Goal: Transaction & Acquisition: Purchase product/service

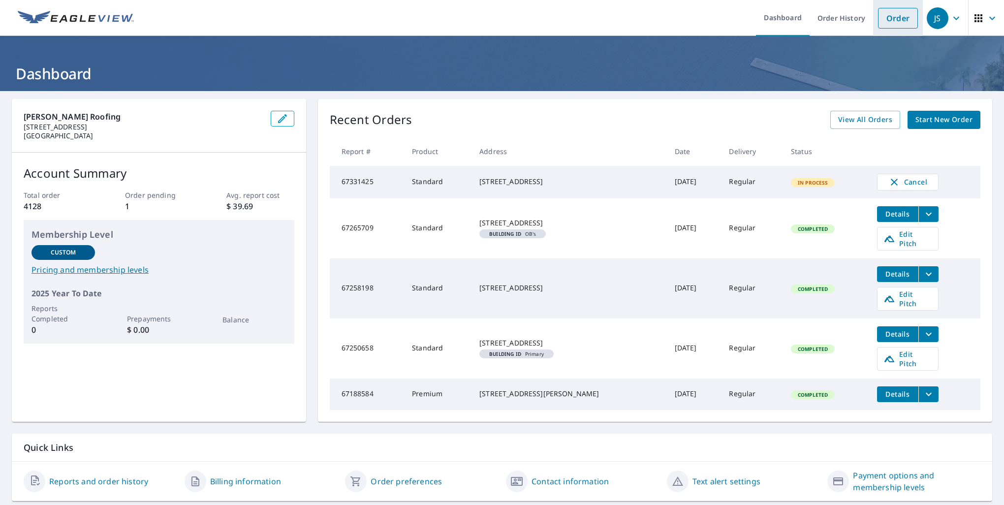
click at [888, 20] on link "Order" at bounding box center [898, 18] width 40 height 21
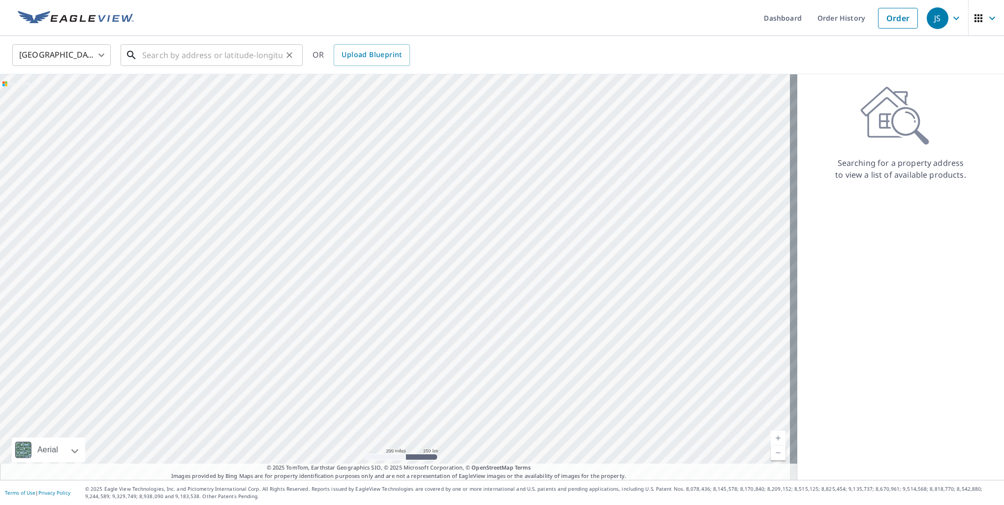
click at [162, 55] on input "text" at bounding box center [212, 55] width 140 height 28
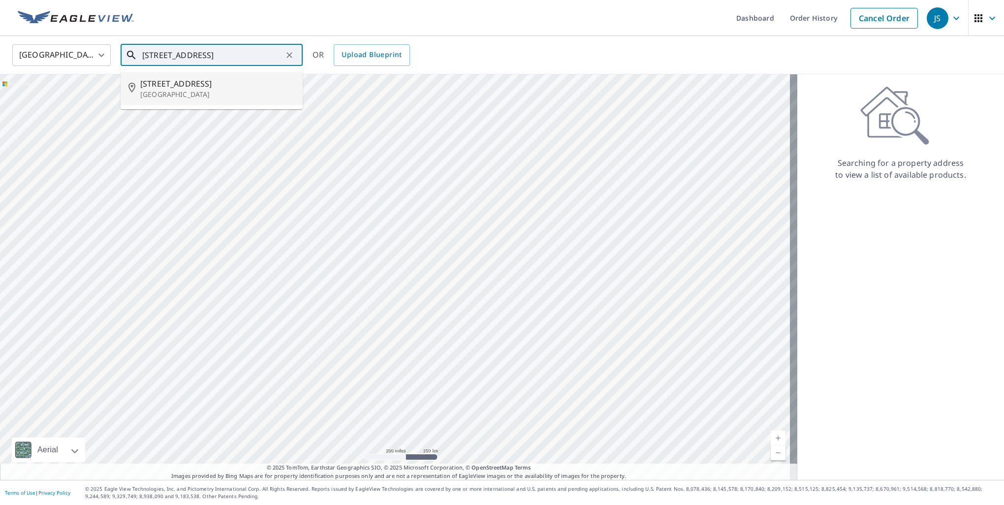
click at [169, 90] on p "[GEOGRAPHIC_DATA]" at bounding box center [217, 95] width 155 height 10
type input "[STREET_ADDRESS]"
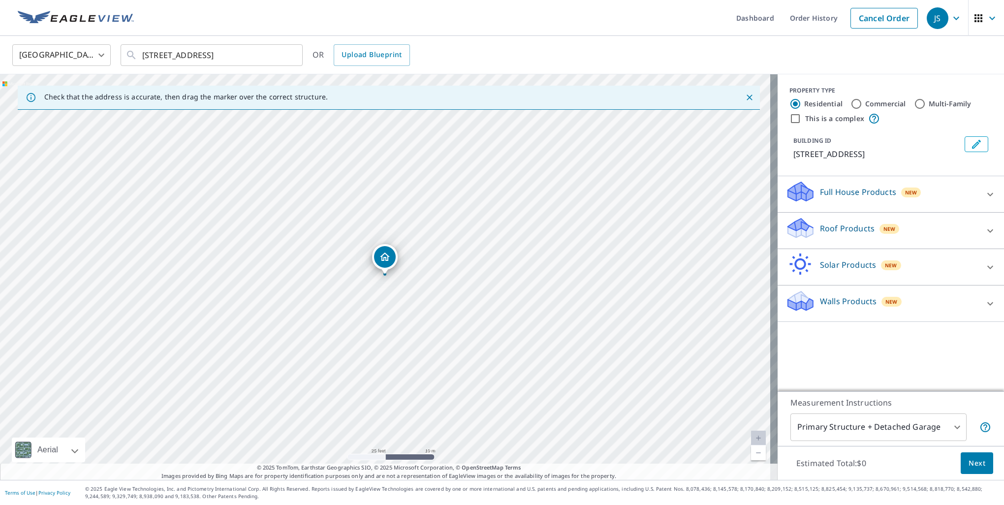
drag, startPoint x: 386, startPoint y: 257, endPoint x: 383, endPoint y: 251, distance: 7.0
click at [978, 226] on div at bounding box center [990, 231] width 24 height 24
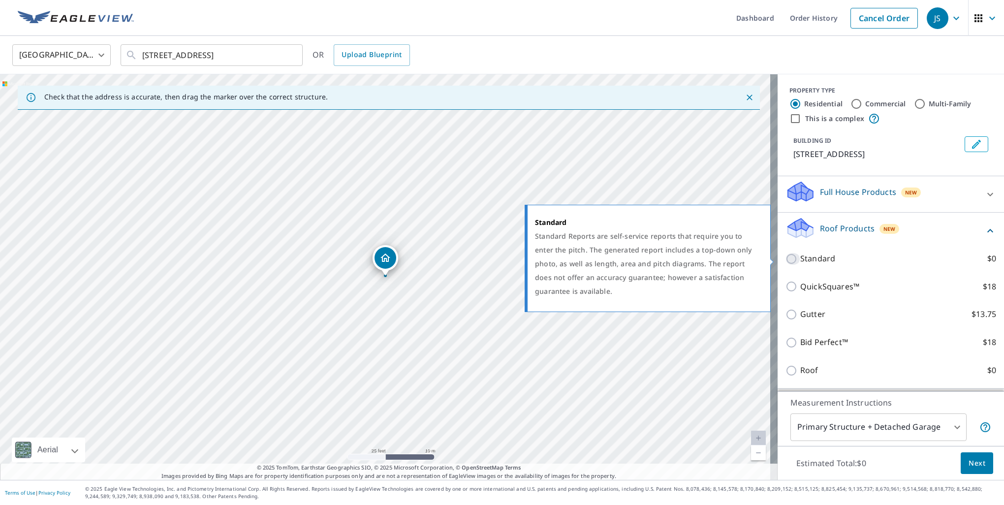
click at [785, 256] on input "Standard $0" at bounding box center [792, 259] width 15 height 12
checkbox input "true"
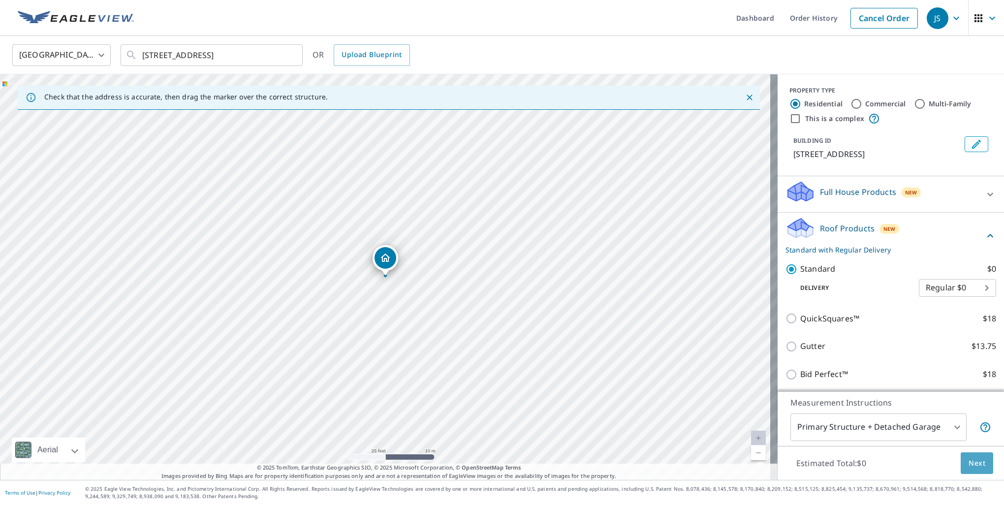
click at [969, 464] on span "Next" at bounding box center [976, 463] width 17 height 12
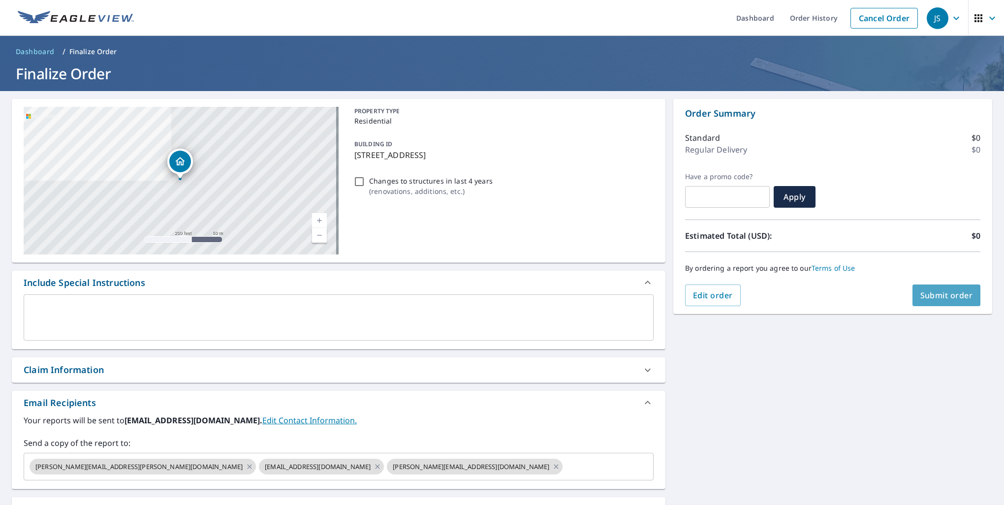
click at [946, 296] on span "Submit order" at bounding box center [946, 295] width 53 height 11
